Goal: Information Seeking & Learning: Find specific fact

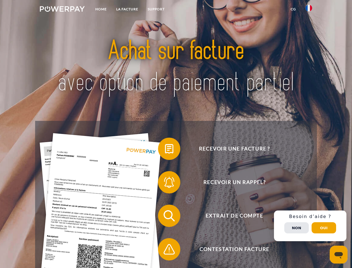
click at [62, 10] on img at bounding box center [62, 9] width 45 height 6
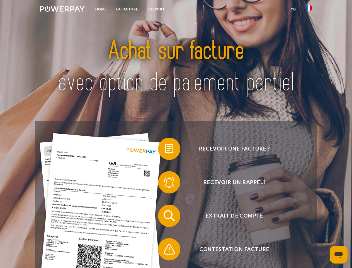
click at [309, 10] on img at bounding box center [308, 8] width 7 height 7
click at [293, 9] on link "CG" at bounding box center [293, 9] width 15 height 10
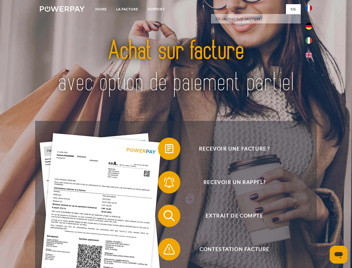
click at [165, 150] on span at bounding box center [161, 149] width 28 height 28
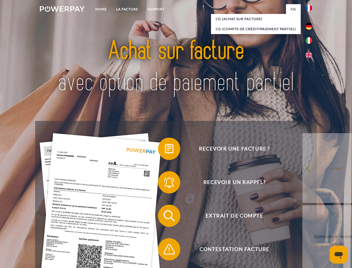
click at [165, 183] on span at bounding box center [161, 182] width 28 height 28
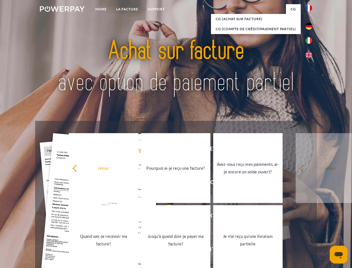
click at [165, 217] on link "Jusqu'à quand dois-je payer ma facture?" at bounding box center [175, 240] width 69 height 70
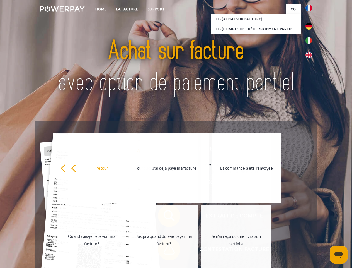
click at [201, 250] on link "Je n'ai reçu qu'une livraison partielle" at bounding box center [235, 240] width 69 height 70
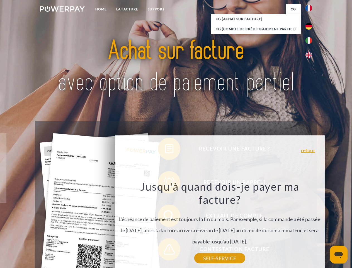
click at [310, 225] on div "Jusqu'à quand dois-je payer ma facture? L'échéance de paiement est toujours la …" at bounding box center [219, 218] width 203 height 78
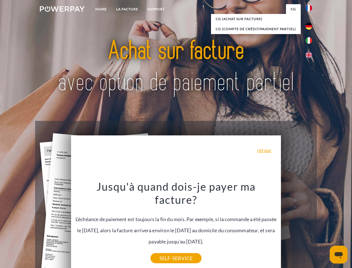
click at [297, 227] on span "Extrait de compte" at bounding box center [234, 215] width 137 height 22
click at [324, 227] on header "Home LA FACTURE Support" at bounding box center [176, 192] width 352 height 385
